Goal: Find specific page/section: Find specific page/section

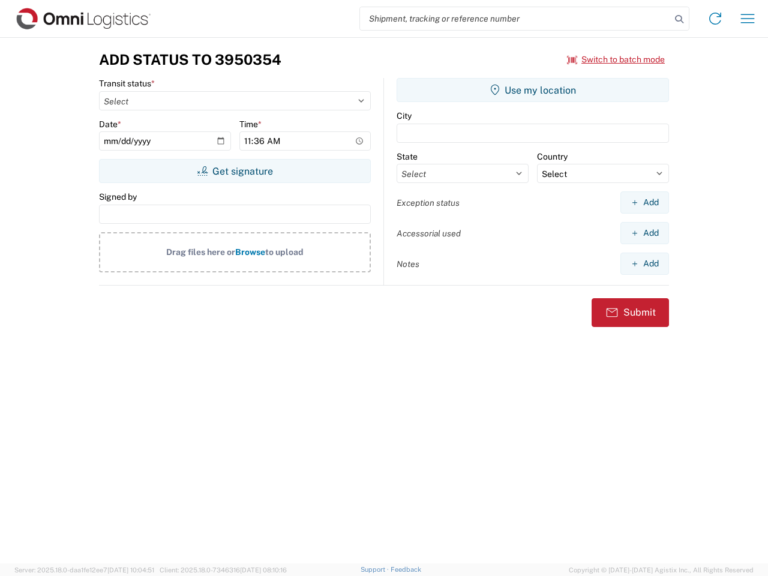
click at [515, 19] on input "search" at bounding box center [515, 18] width 311 height 23
click at [679, 19] on icon at bounding box center [678, 19] width 17 height 17
click at [715, 19] on icon at bounding box center [714, 18] width 19 height 19
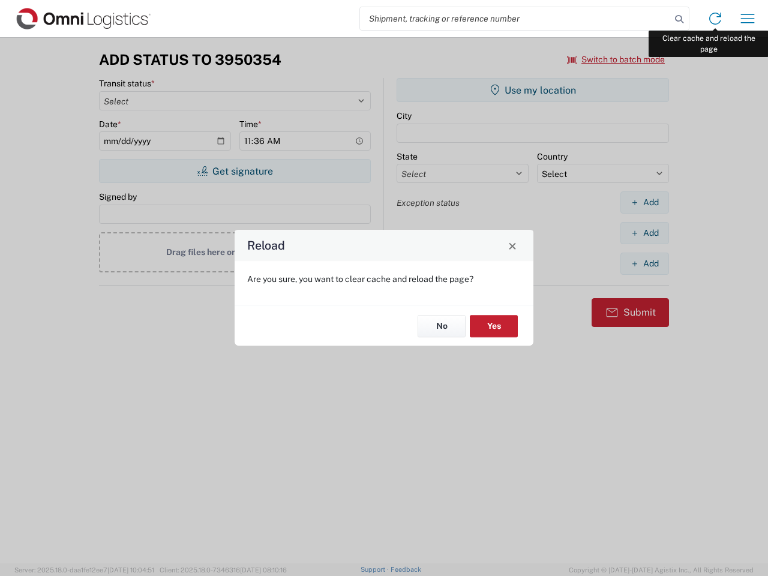
click at [747, 19] on div "Reload Are you sure, you want to clear cache and reload the page? No Yes" at bounding box center [384, 288] width 768 height 576
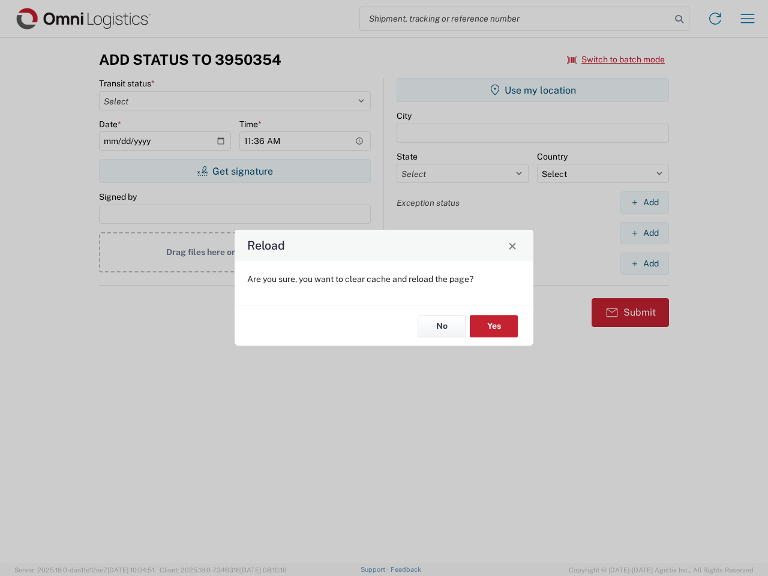
click at [616, 59] on div "Reload Are you sure, you want to clear cache and reload the page? No Yes" at bounding box center [384, 288] width 768 height 576
click at [234, 171] on div "Reload Are you sure, you want to clear cache and reload the page? No Yes" at bounding box center [384, 288] width 768 height 576
click at [532, 90] on div "Reload Are you sure, you want to clear cache and reload the page? No Yes" at bounding box center [384, 288] width 768 height 576
click at [644, 202] on div "Reload Are you sure, you want to clear cache and reload the page? No Yes" at bounding box center [384, 288] width 768 height 576
click at [644, 233] on div "Reload Are you sure, you want to clear cache and reload the page? No Yes" at bounding box center [384, 288] width 768 height 576
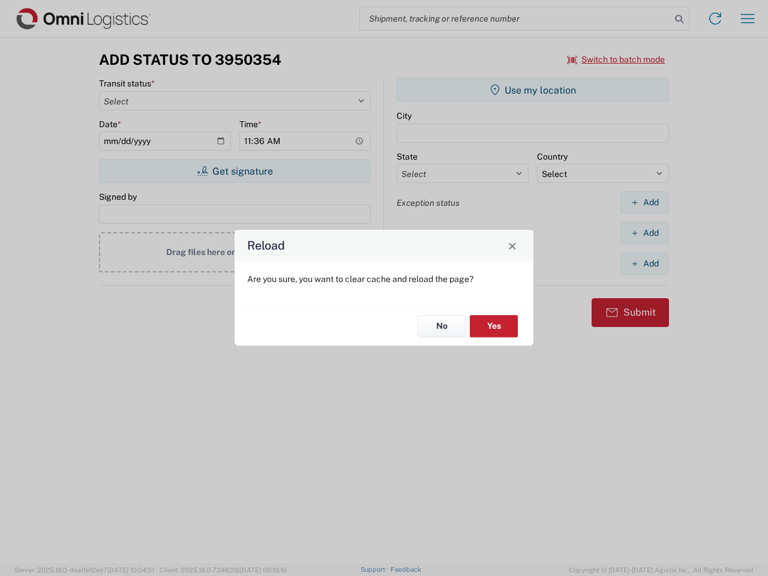
click at [644, 263] on div "Reload Are you sure, you want to clear cache and reload the page? No Yes" at bounding box center [384, 288] width 768 height 576
